Goal: Information Seeking & Learning: Learn about a topic

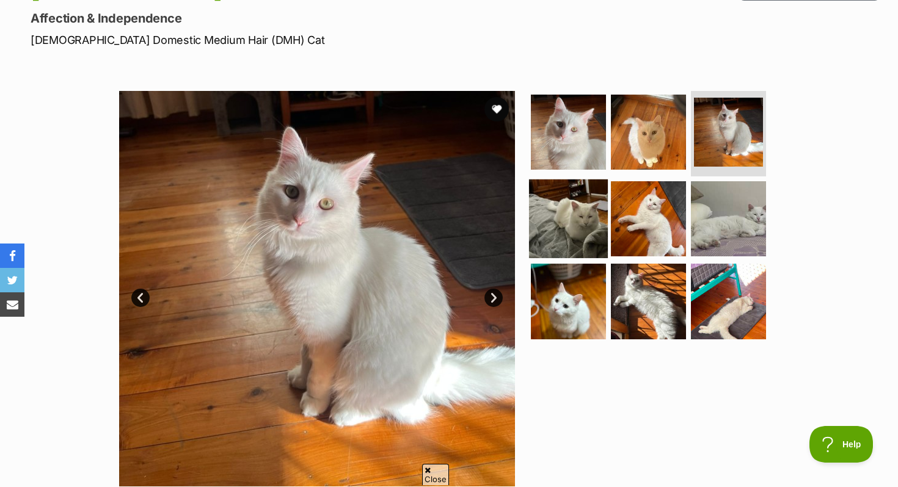
click at [573, 204] on img at bounding box center [568, 218] width 79 height 79
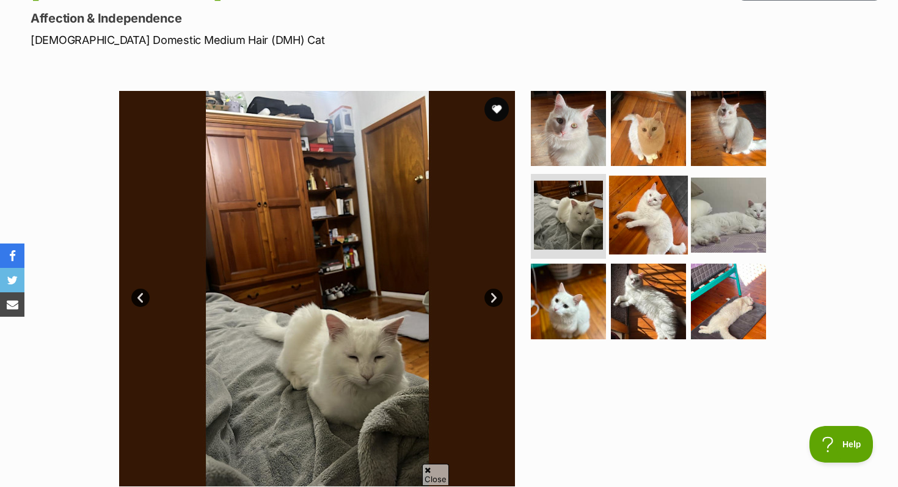
click at [613, 217] on img at bounding box center [648, 214] width 79 height 79
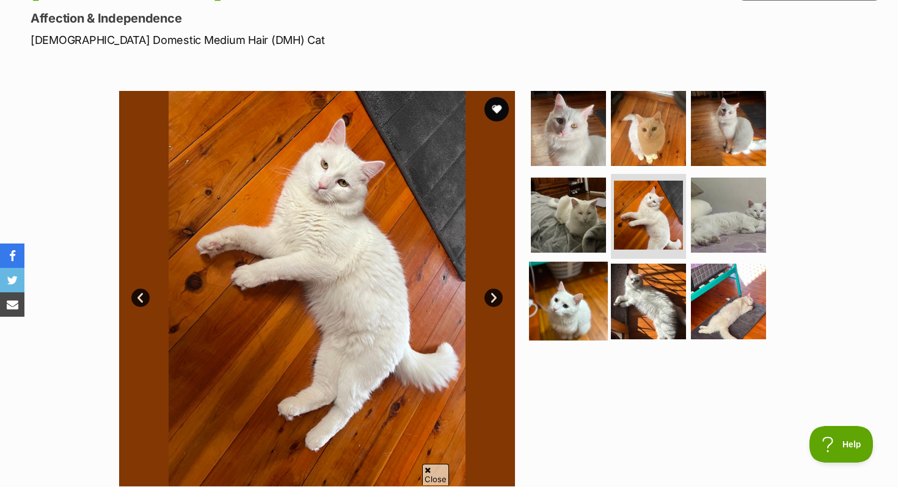
click at [557, 265] on img at bounding box center [568, 301] width 79 height 79
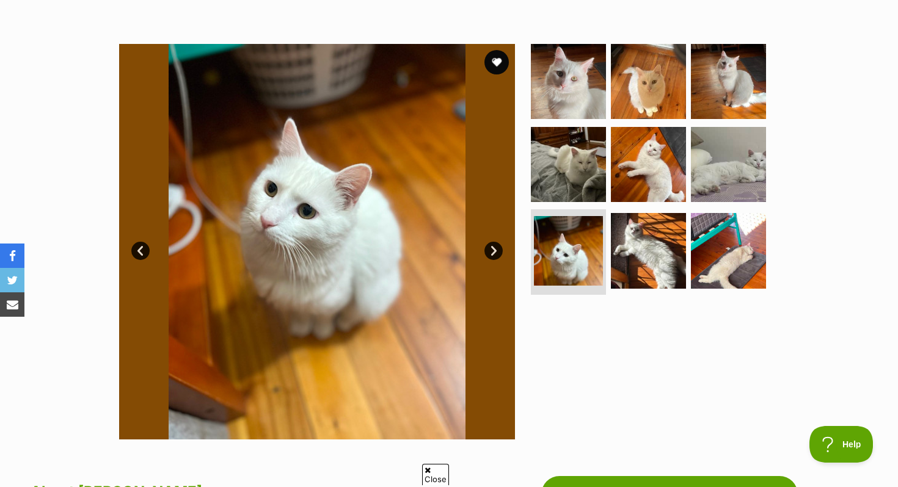
scroll to position [207, 0]
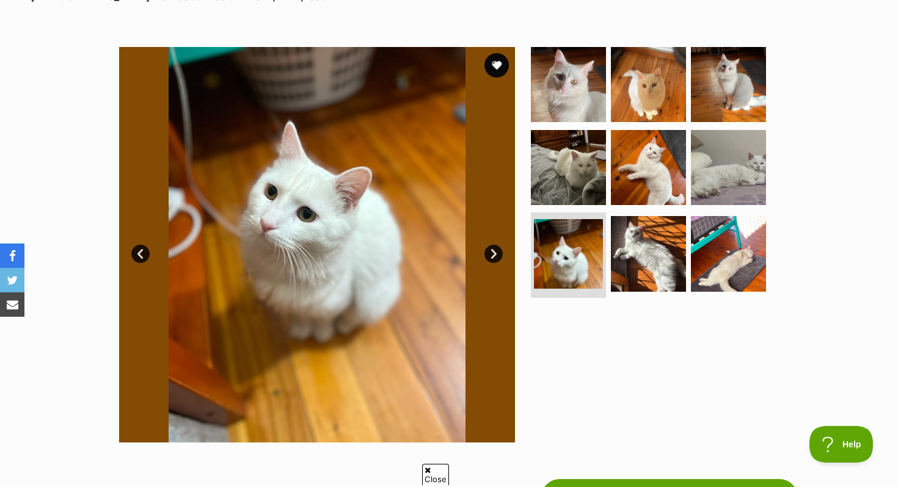
click at [763, 264] on ul at bounding box center [653, 175] width 250 height 256
click at [693, 258] on img at bounding box center [728, 253] width 79 height 79
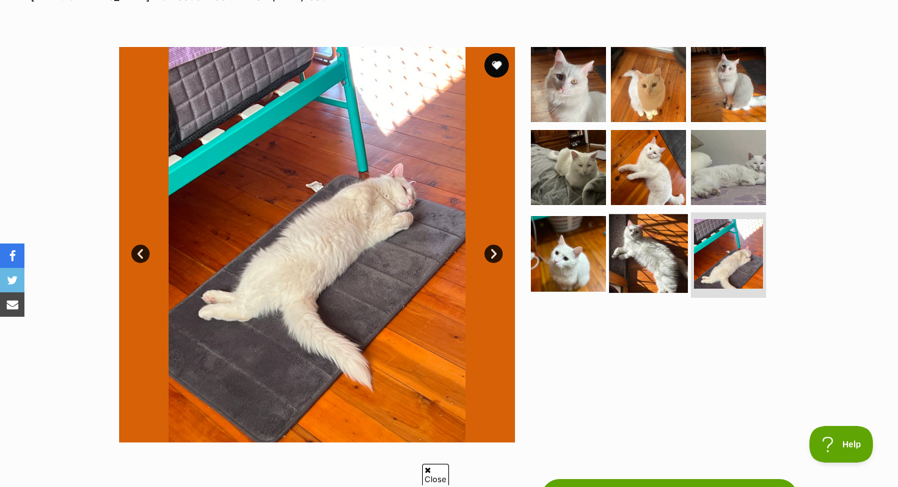
click at [619, 242] on img at bounding box center [648, 253] width 79 height 79
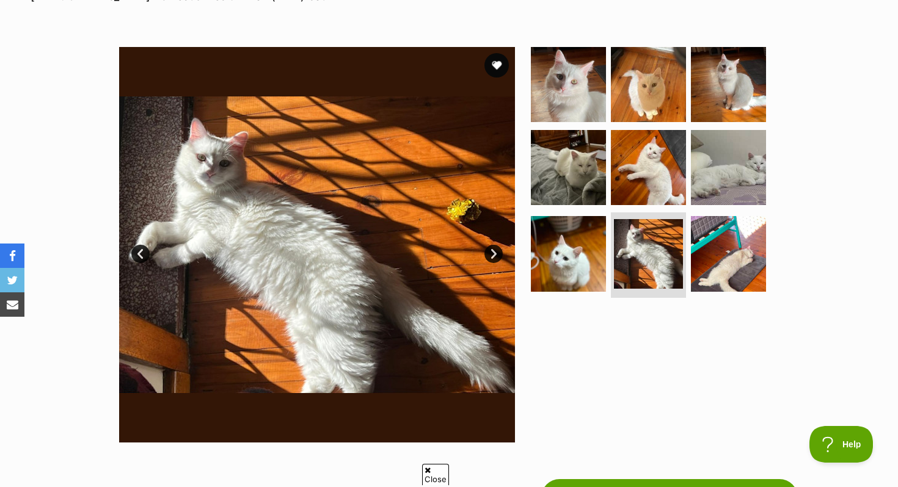
click at [522, 244] on section "Available 8 of 9 images 8 of 9 images 8 of 9 images 8 of 9 images 8 of 9 images…" at bounding box center [449, 236] width 696 height 414
click at [530, 244] on img at bounding box center [568, 253] width 79 height 79
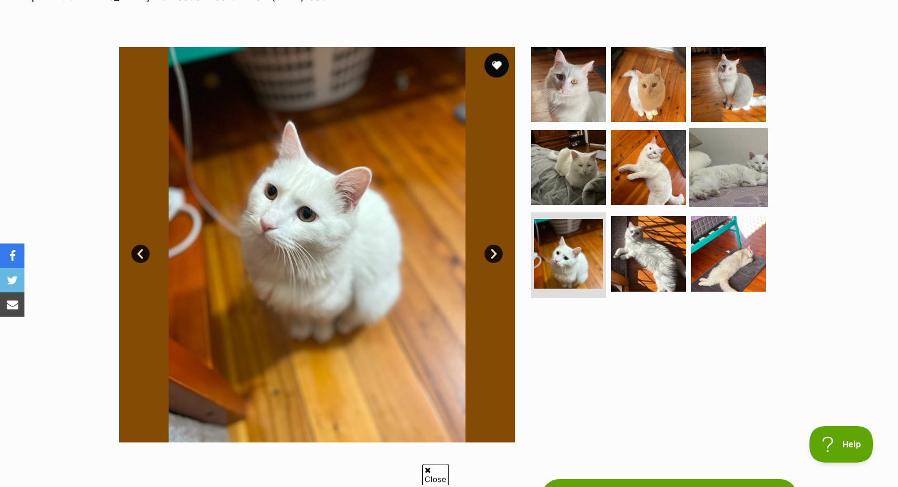
click at [745, 183] on img at bounding box center [728, 167] width 79 height 79
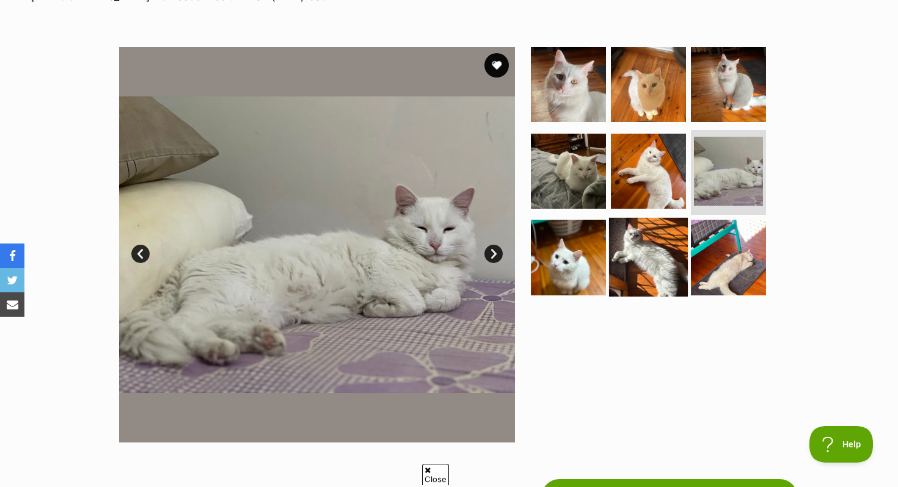
click at [631, 259] on img at bounding box center [648, 257] width 79 height 79
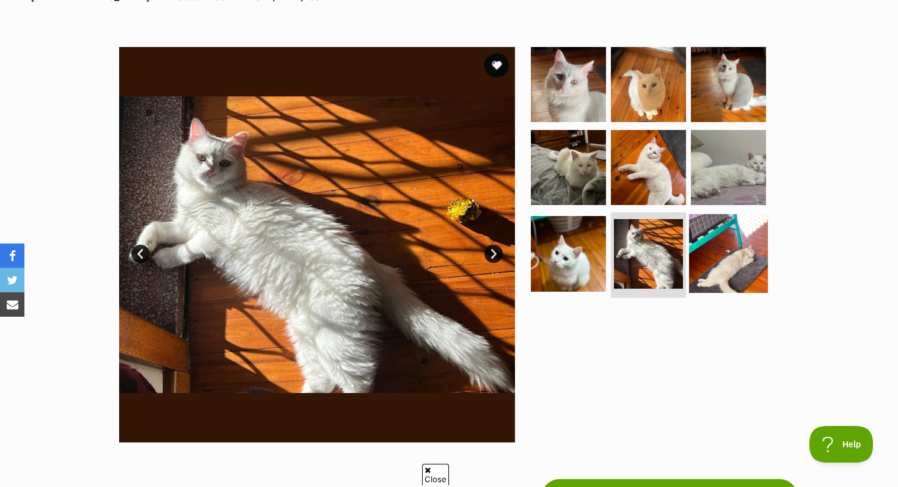
click at [721, 252] on img at bounding box center [728, 253] width 79 height 79
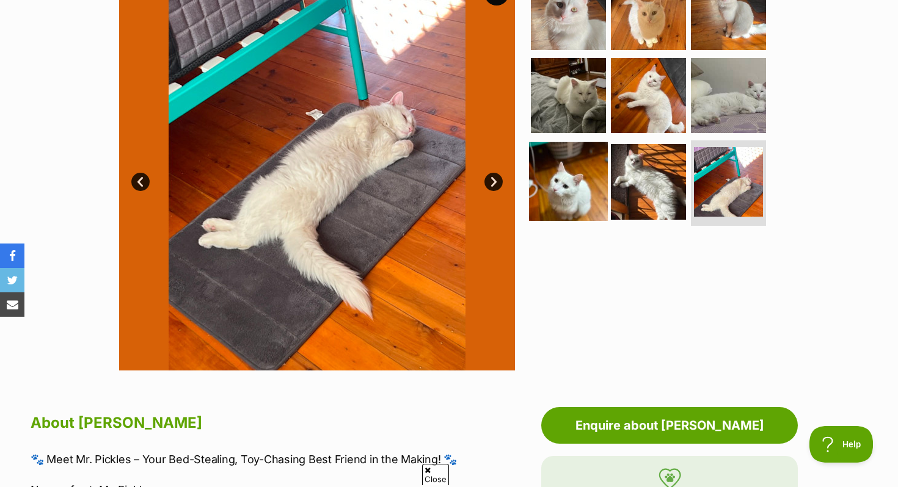
scroll to position [264, 0]
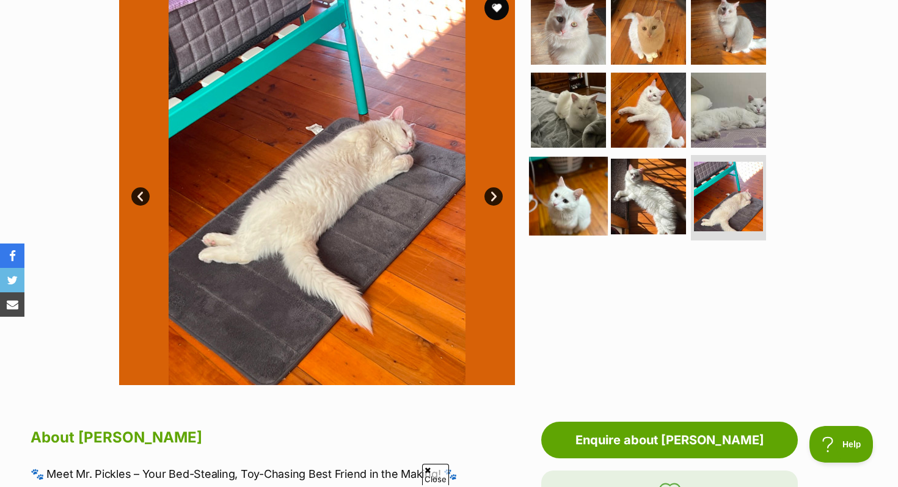
click at [567, 177] on img at bounding box center [568, 196] width 79 height 79
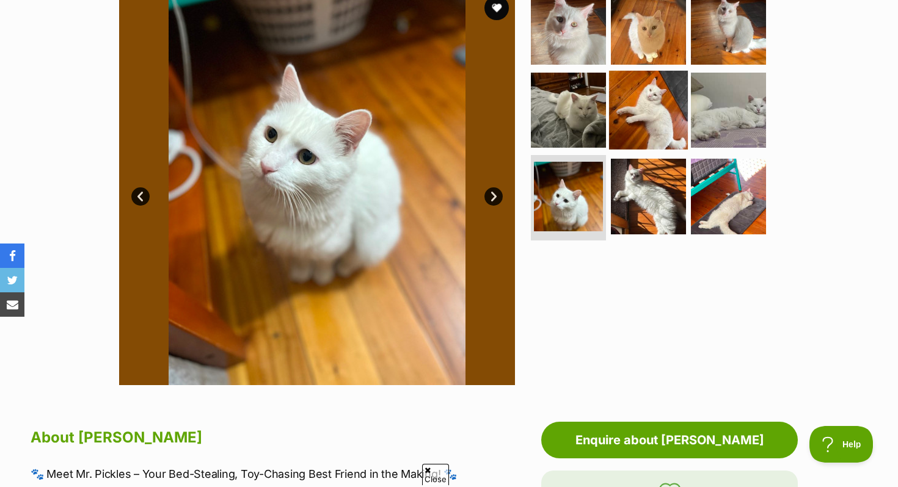
click at [647, 132] on img at bounding box center [648, 109] width 79 height 79
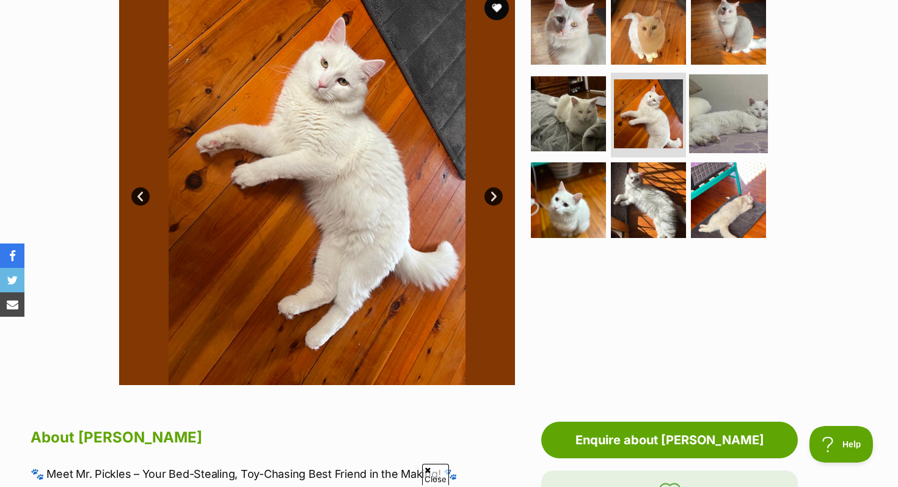
click at [718, 121] on img at bounding box center [728, 113] width 79 height 79
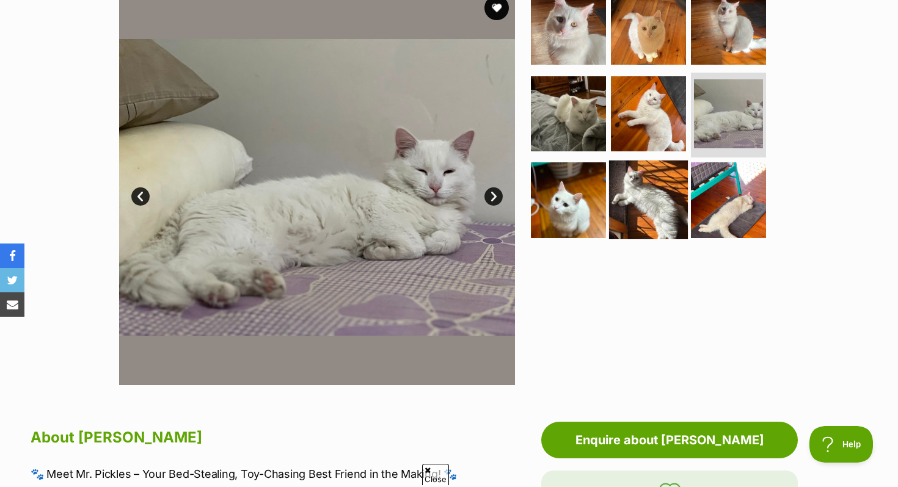
click at [649, 175] on img at bounding box center [648, 200] width 79 height 79
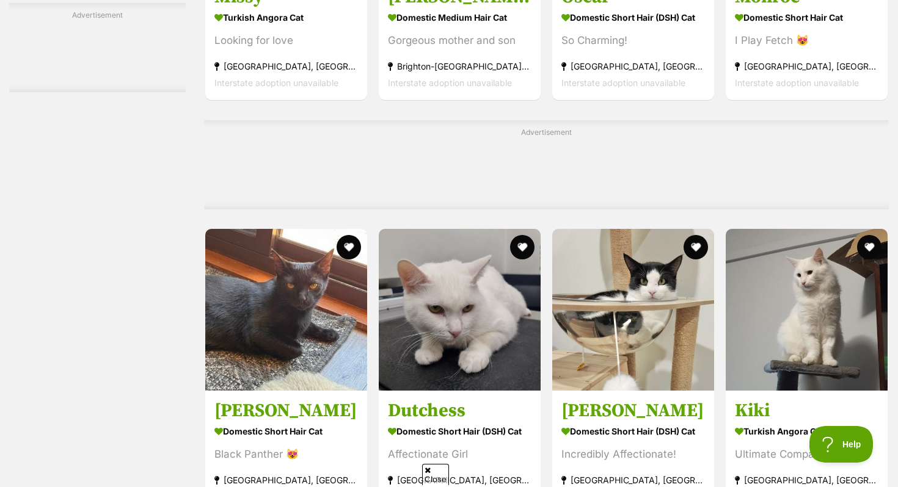
scroll to position [2532, 0]
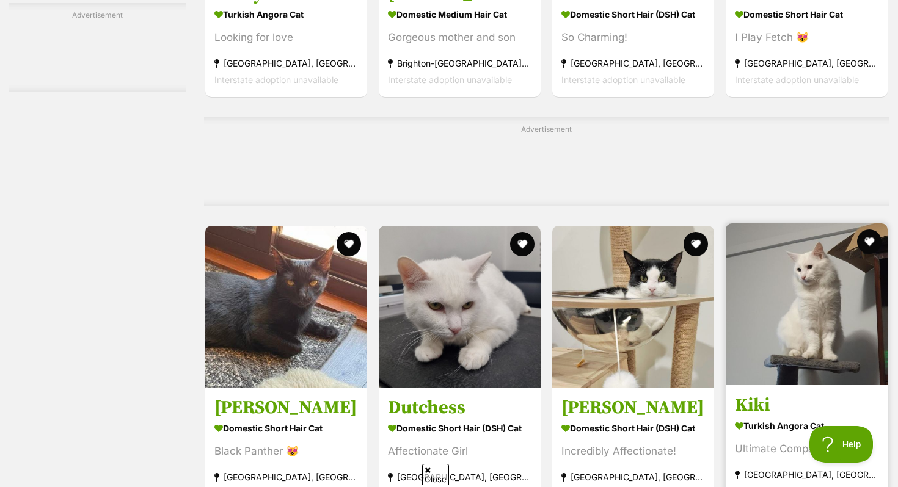
click at [836, 336] on img at bounding box center [807, 305] width 162 height 162
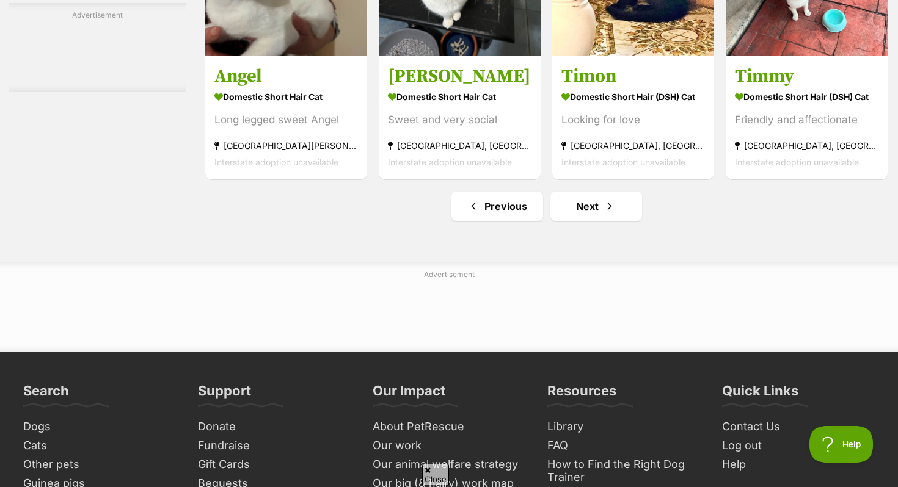
scroll to position [5839, 0]
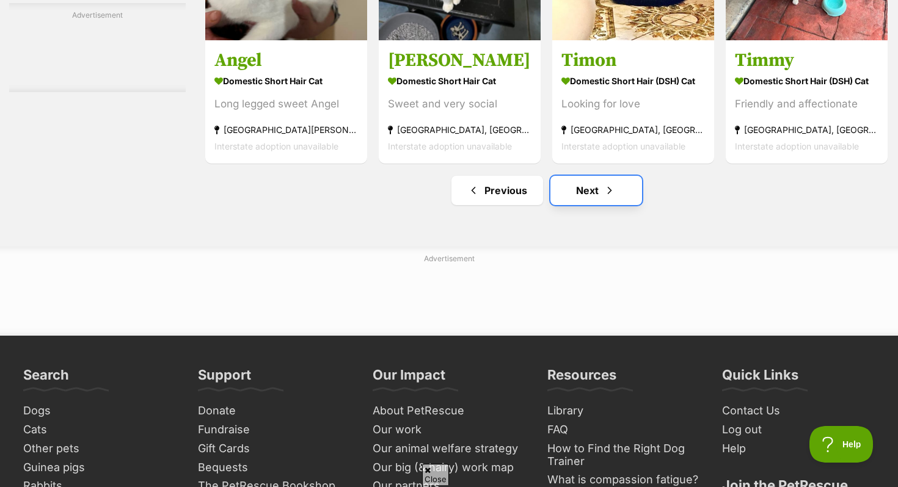
click at [566, 200] on link "Next" at bounding box center [596, 190] width 92 height 29
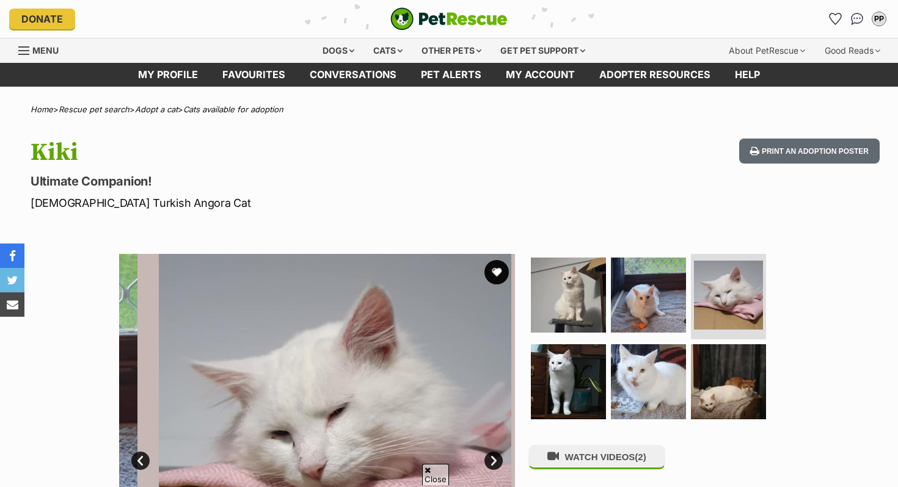
scroll to position [118, 0]
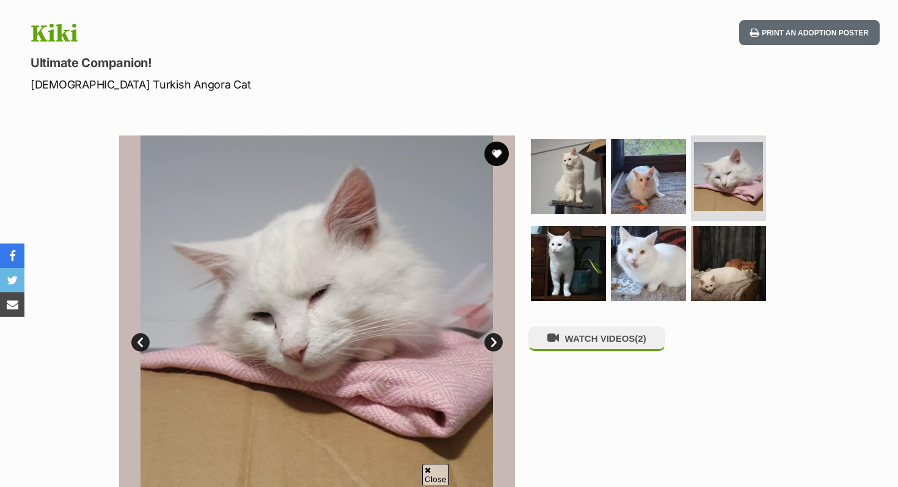
click at [674, 302] on ul at bounding box center [653, 222] width 250 height 173
click at [704, 264] on img at bounding box center [728, 263] width 79 height 79
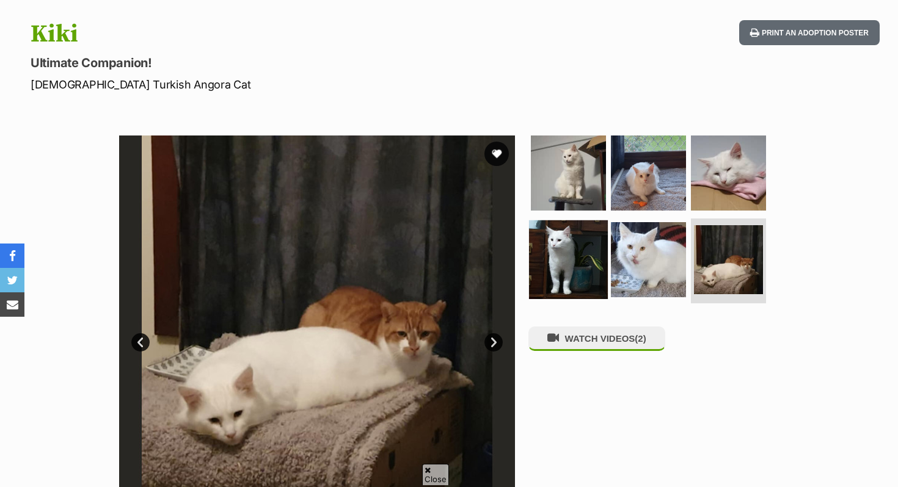
click at [548, 261] on img at bounding box center [568, 259] width 79 height 79
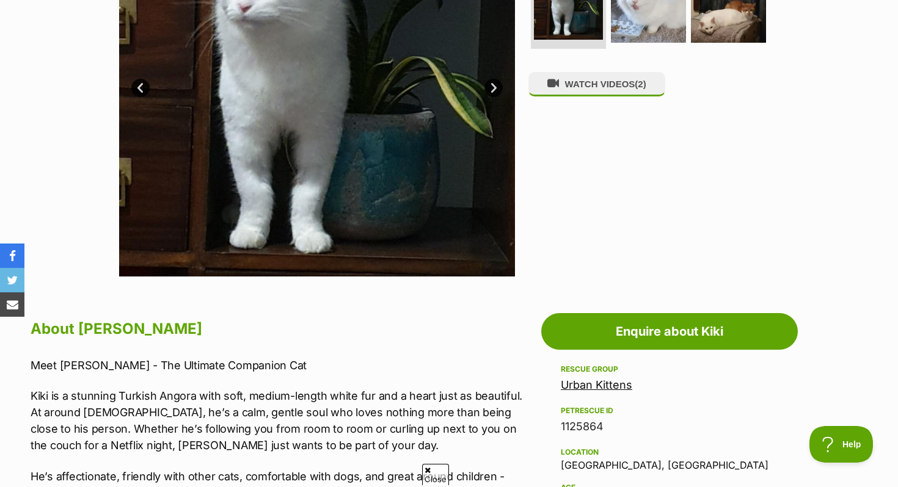
scroll to position [294, 0]
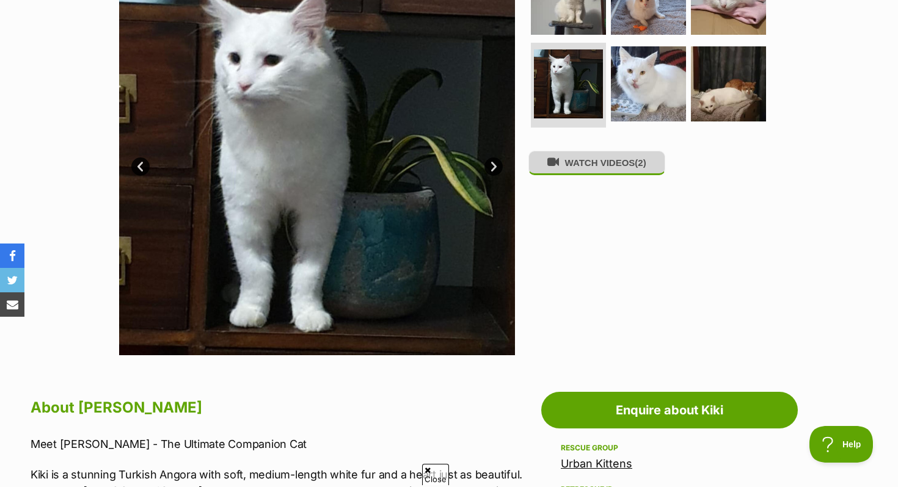
click at [596, 169] on button "WATCH VIDEOS (2)" at bounding box center [596, 163] width 137 height 24
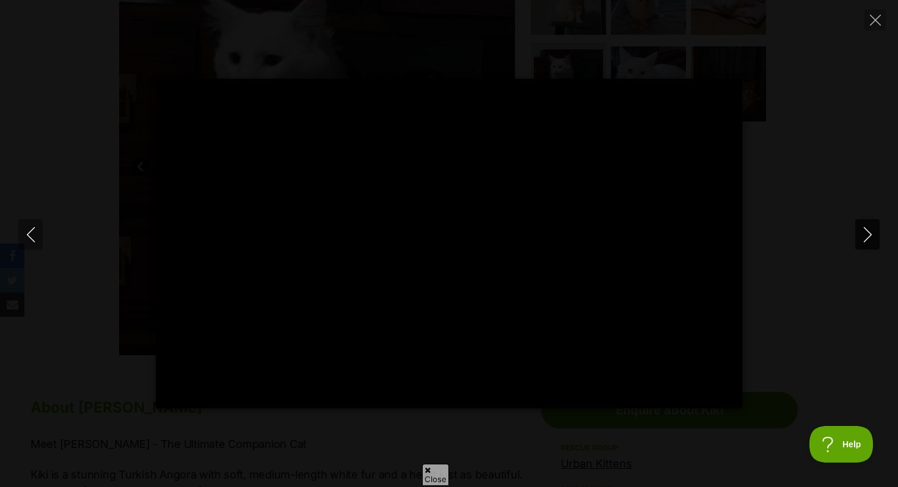
click at [872, 238] on icon "Next" at bounding box center [867, 234] width 15 height 15
type input "16.13"
click at [796, 235] on div "Pause Play % buffered 00:00 -00:05 Unmute Mute Disable captions Enable captions…" at bounding box center [449, 244] width 898 height 330
type input "54.09"
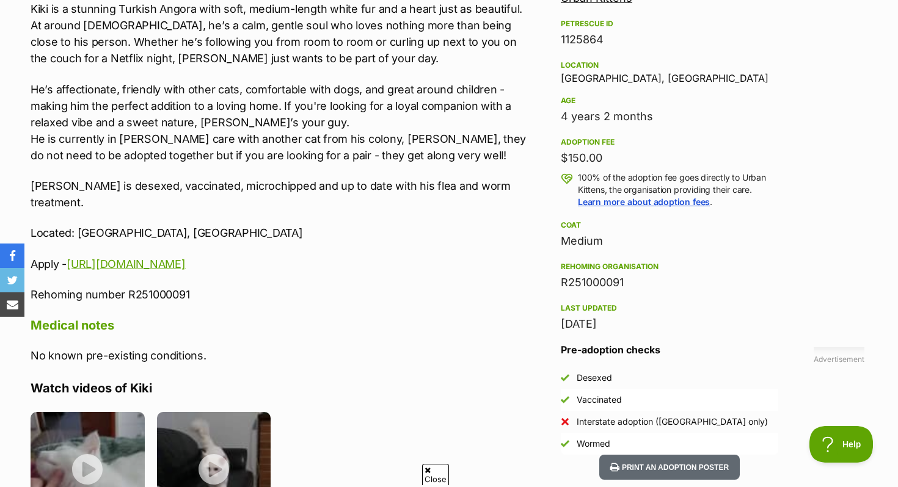
scroll to position [808, 0]
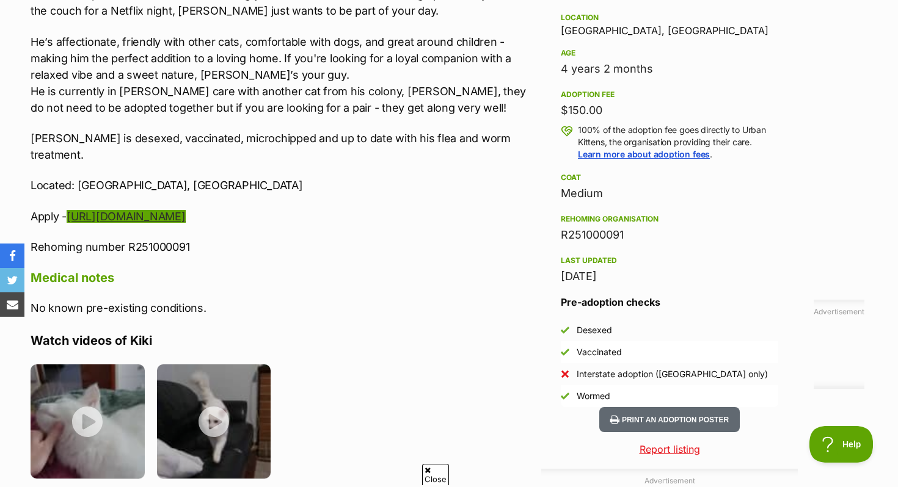
click at [185, 210] on link "https://www.urbankittens.com/adopt" at bounding box center [126, 216] width 118 height 13
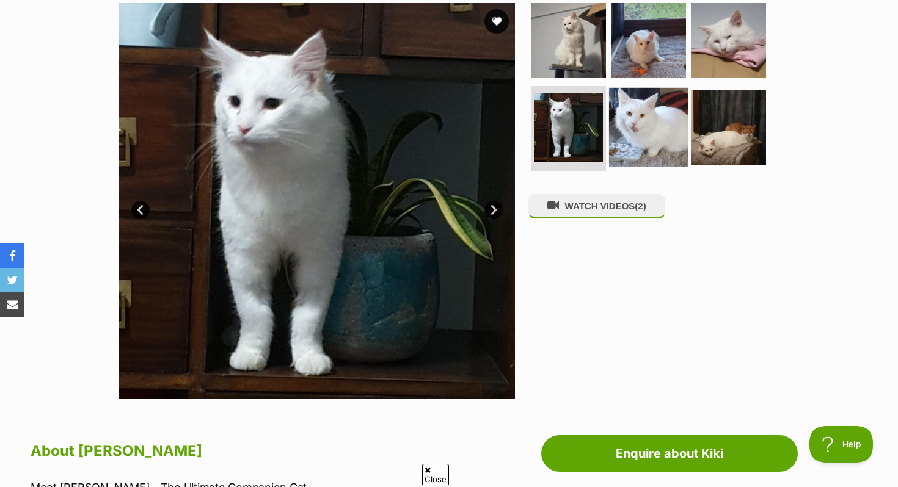
scroll to position [0, 0]
click at [669, 133] on img at bounding box center [648, 126] width 79 height 79
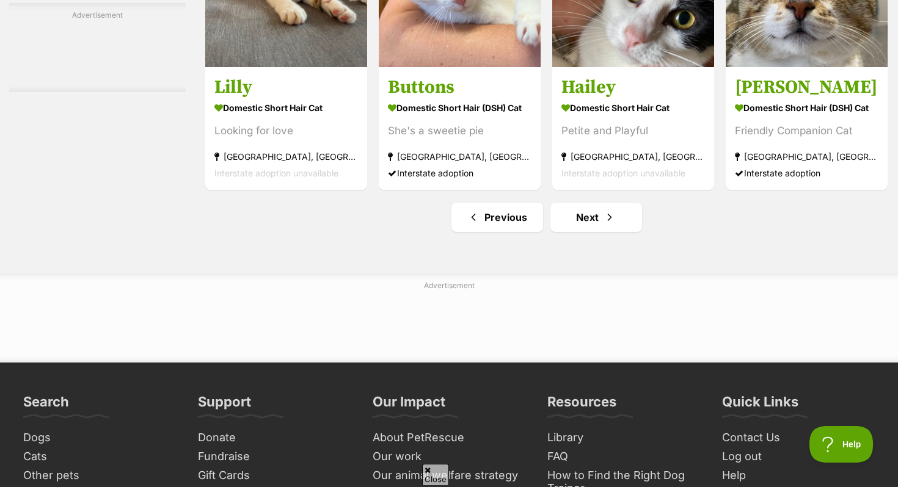
scroll to position [5812, 0]
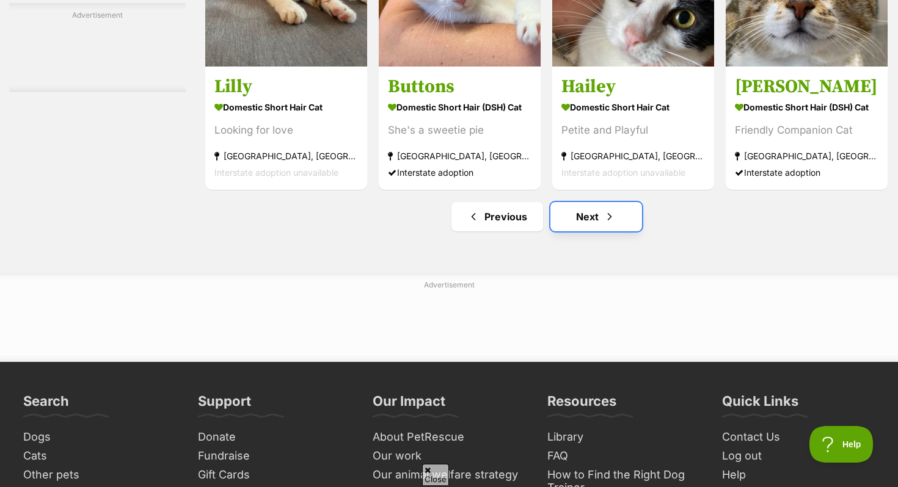
click at [592, 231] on link "Next" at bounding box center [596, 216] width 92 height 29
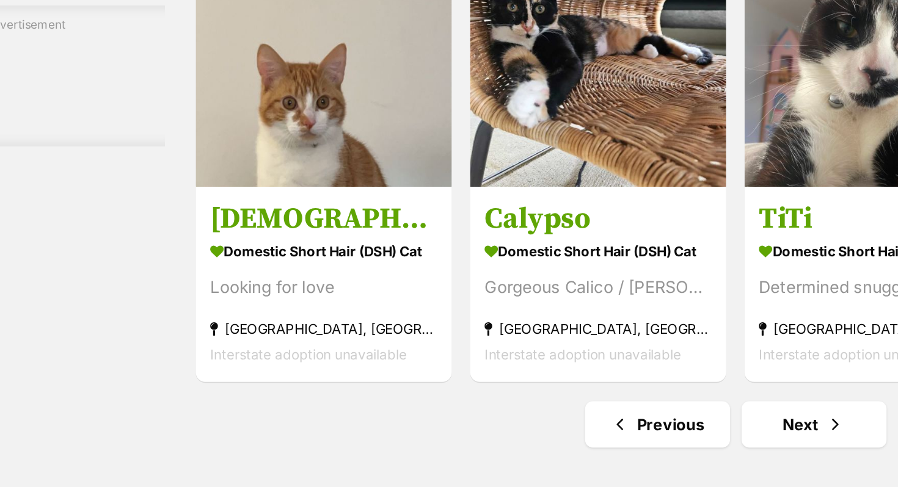
scroll to position [5738, 0]
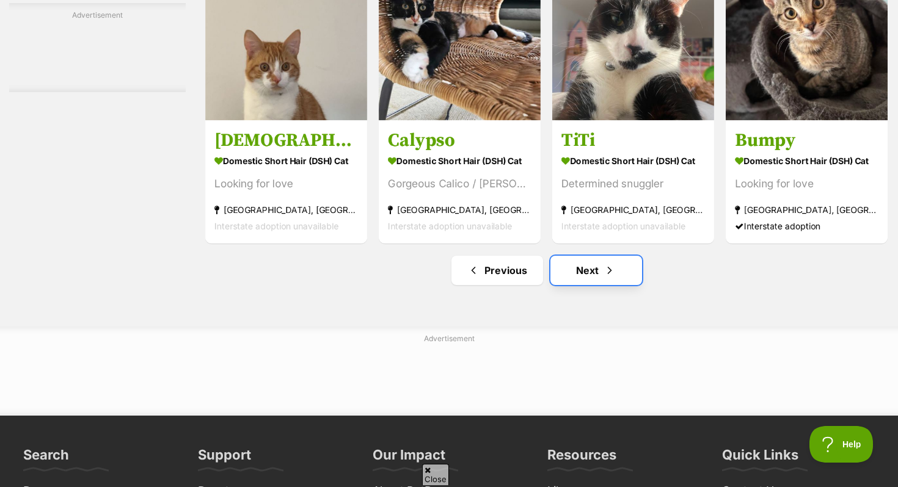
click at [587, 285] on link "Next" at bounding box center [596, 270] width 92 height 29
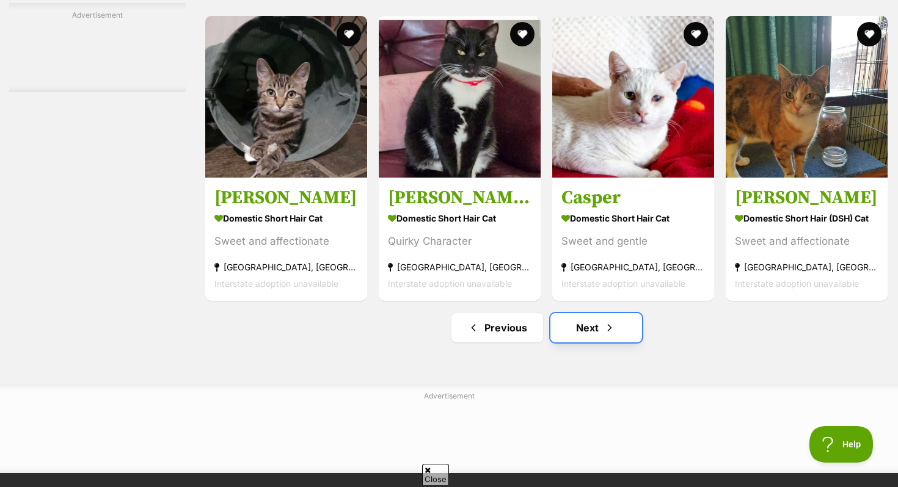
click at [588, 343] on link "Next" at bounding box center [596, 327] width 92 height 29
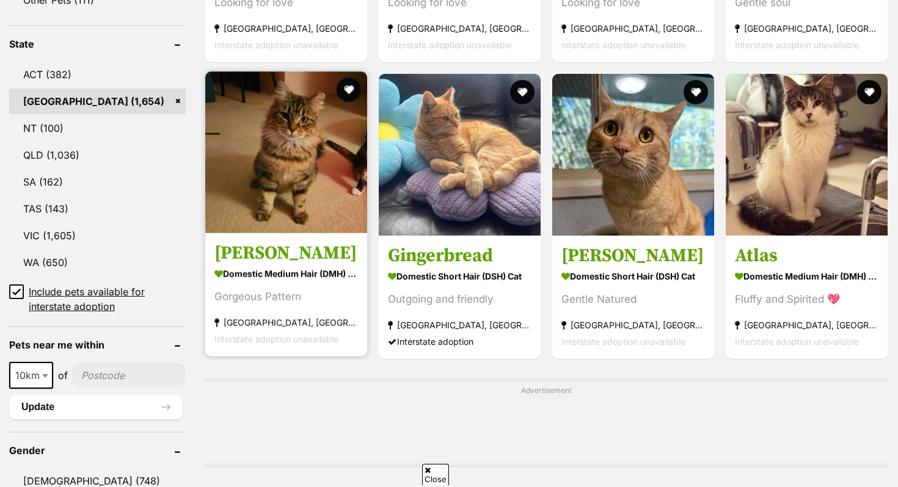
click at [314, 209] on img at bounding box center [286, 152] width 162 height 162
click at [290, 205] on img at bounding box center [286, 152] width 162 height 162
click at [261, 194] on img at bounding box center [286, 152] width 162 height 162
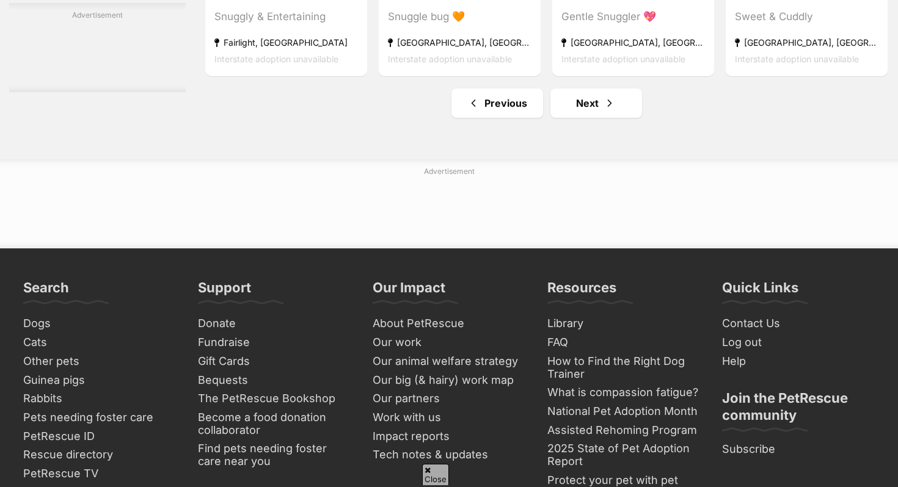
scroll to position [5925, 0]
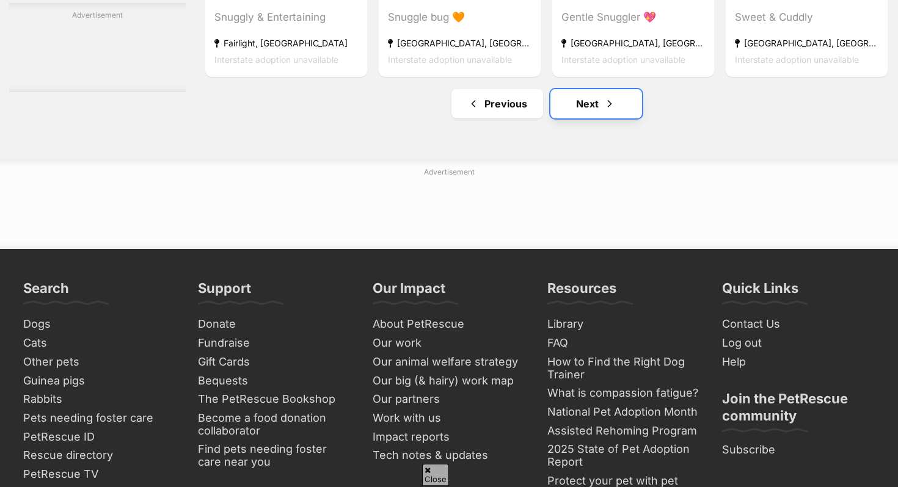
click at [586, 112] on link "Next" at bounding box center [596, 103] width 92 height 29
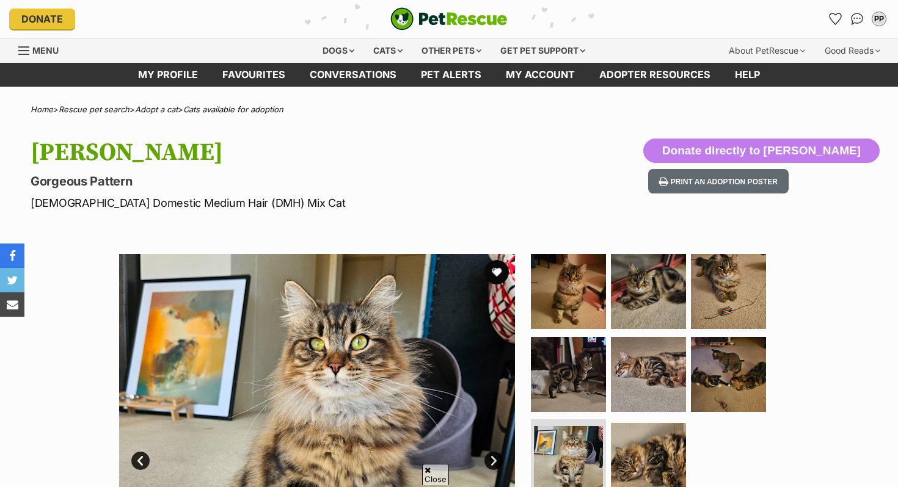
scroll to position [128, 0]
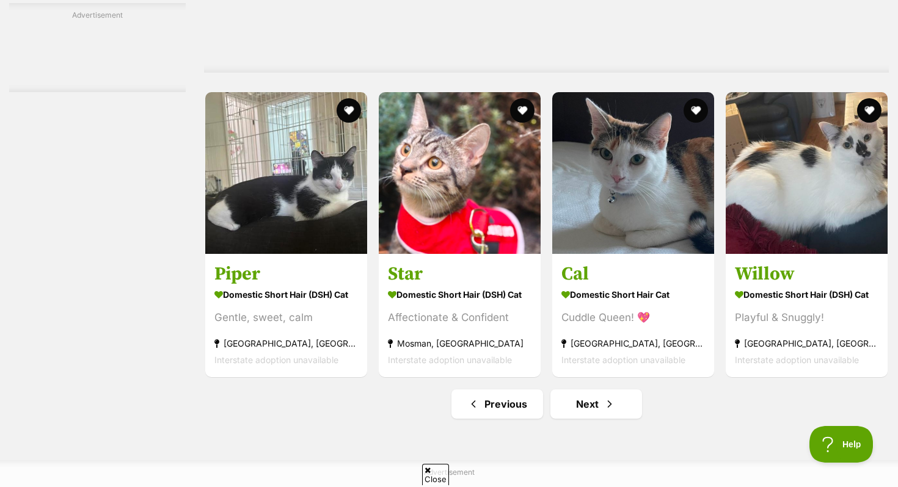
scroll to position [5800, 0]
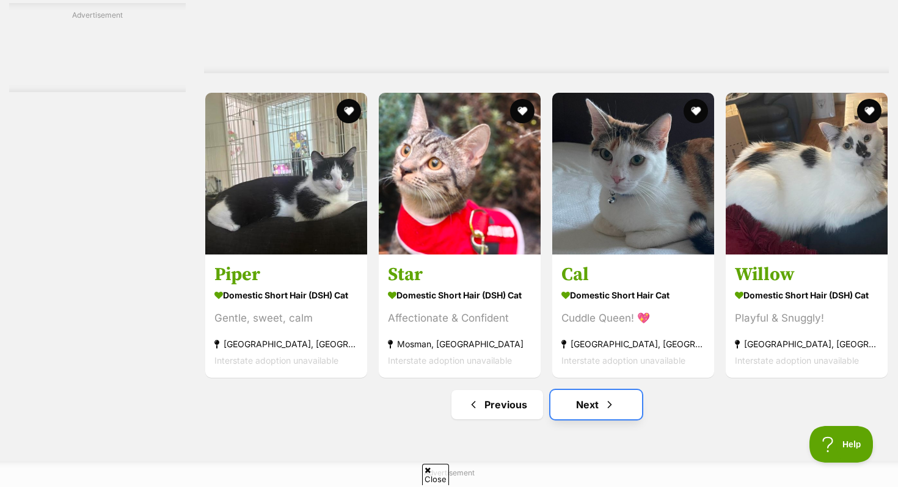
click at [570, 418] on link "Next" at bounding box center [596, 404] width 92 height 29
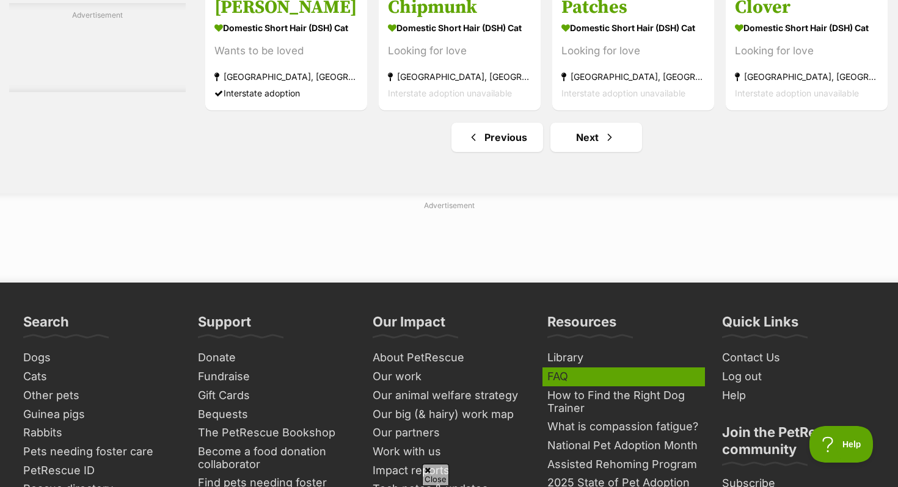
scroll to position [5894, 0]
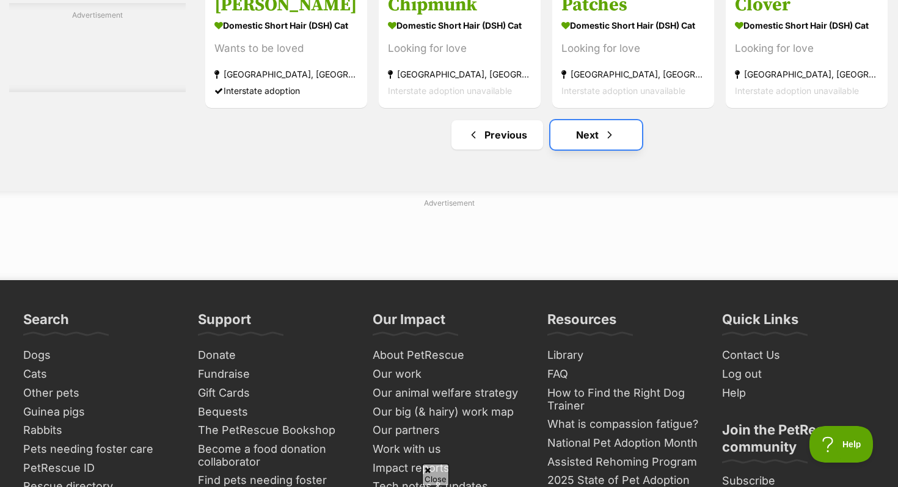
click at [603, 142] on span "Next page" at bounding box center [609, 135] width 12 height 15
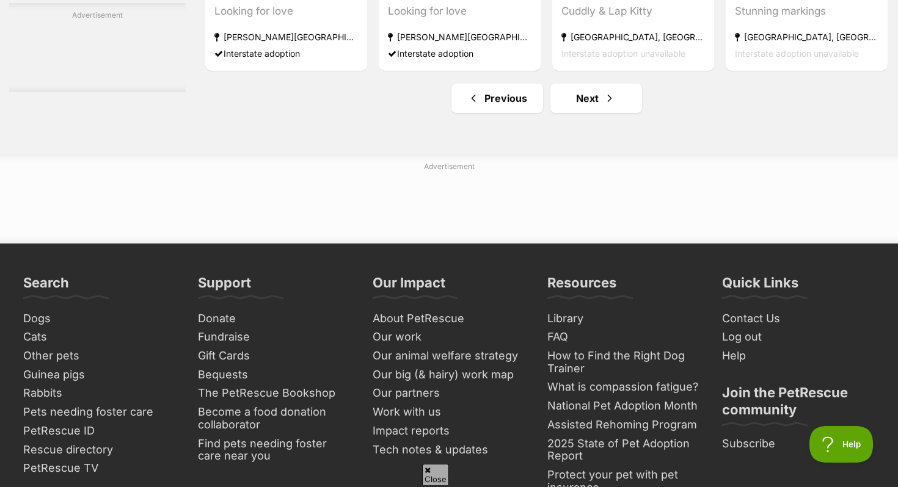
scroll to position [5835, 0]
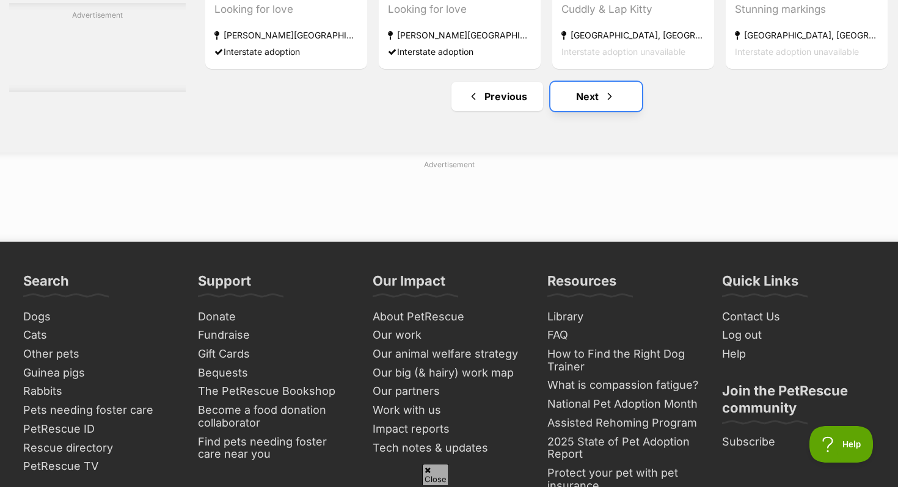
click at [613, 104] on span "Next page" at bounding box center [609, 96] width 12 height 15
